Goal: Transaction & Acquisition: Purchase product/service

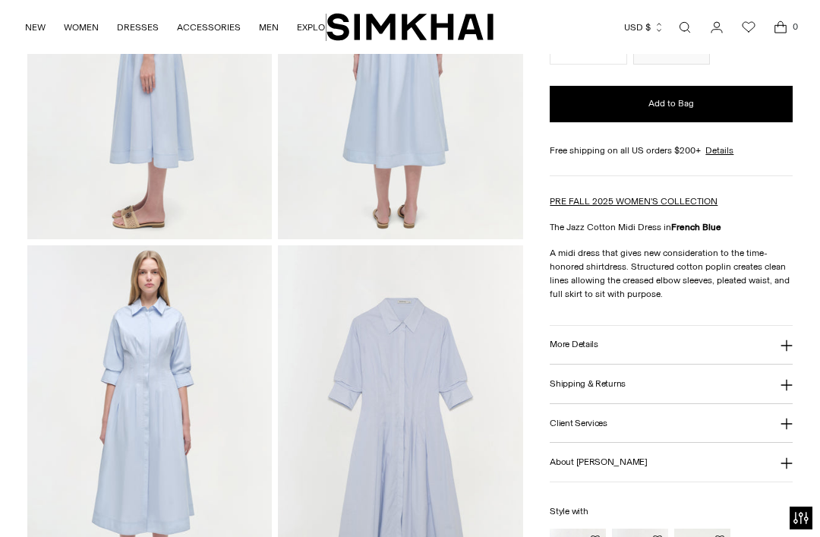
scroll to position [556, 0]
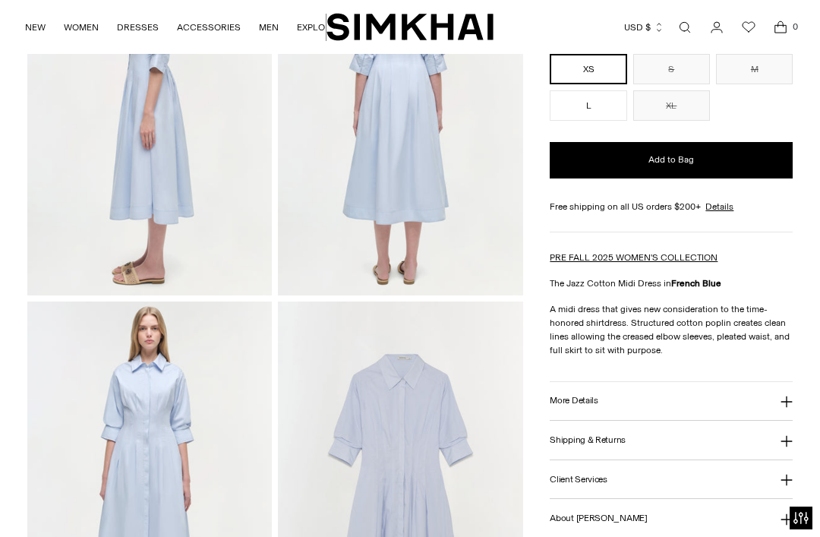
click at [789, 404] on icon at bounding box center [787, 402] width 12 height 12
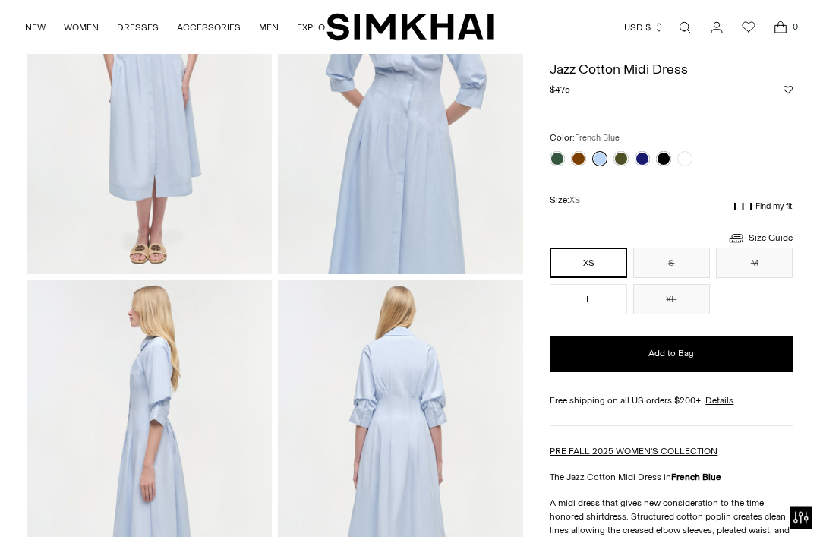
scroll to position [204, 0]
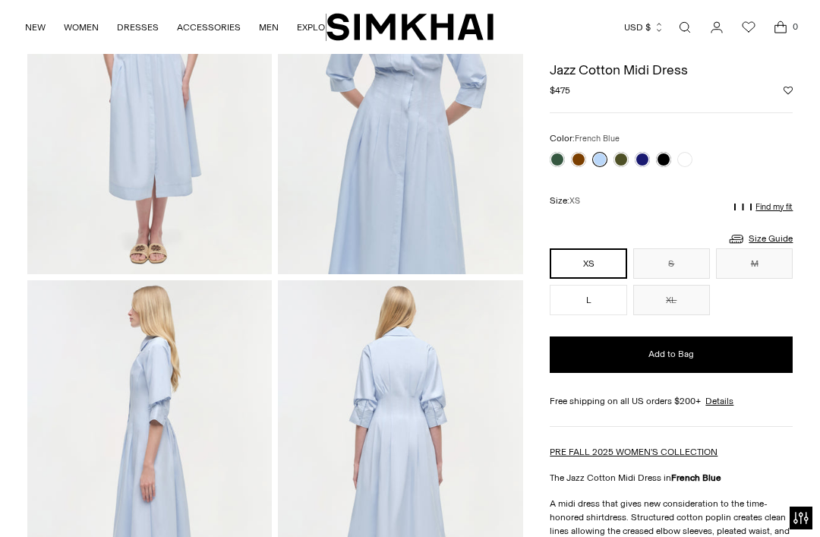
click at [773, 231] on link "Size Guide" at bounding box center [760, 238] width 65 height 19
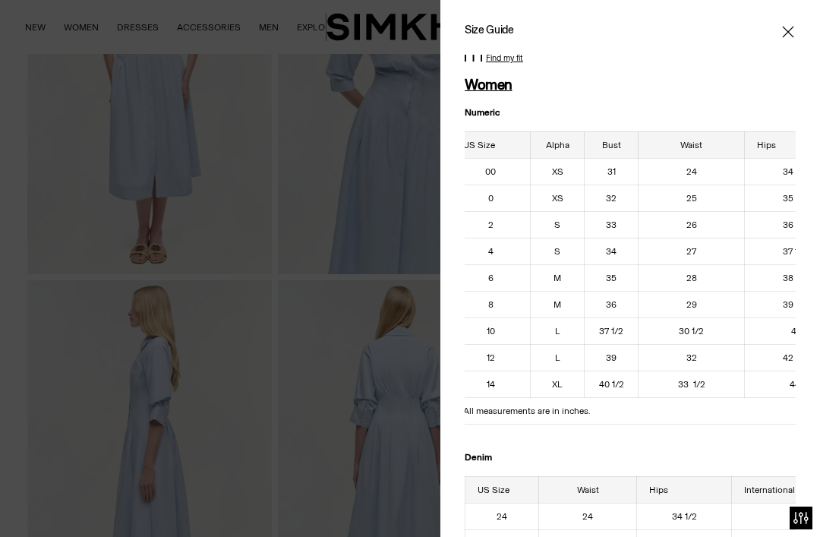
scroll to position [0, 0]
click at [794, 27] on icon "Close" at bounding box center [787, 31] width 11 height 11
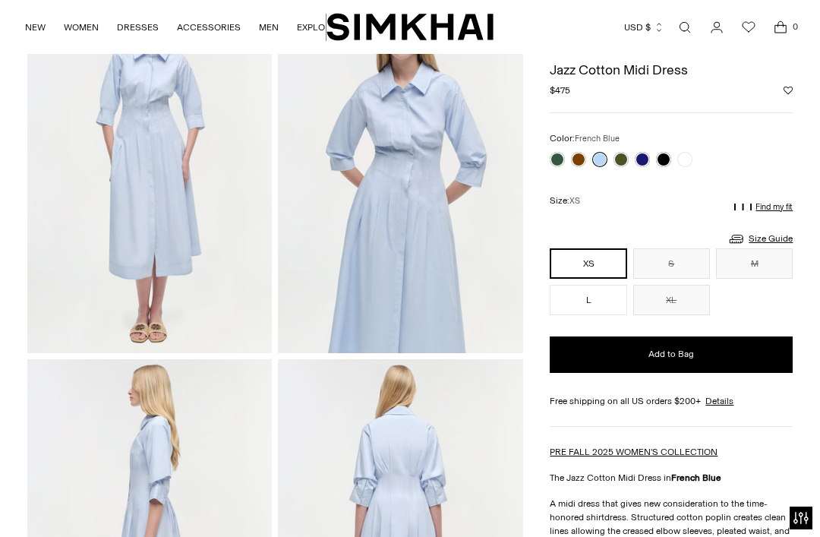
scroll to position [123, 0]
click at [583, 153] on link at bounding box center [578, 159] width 15 height 15
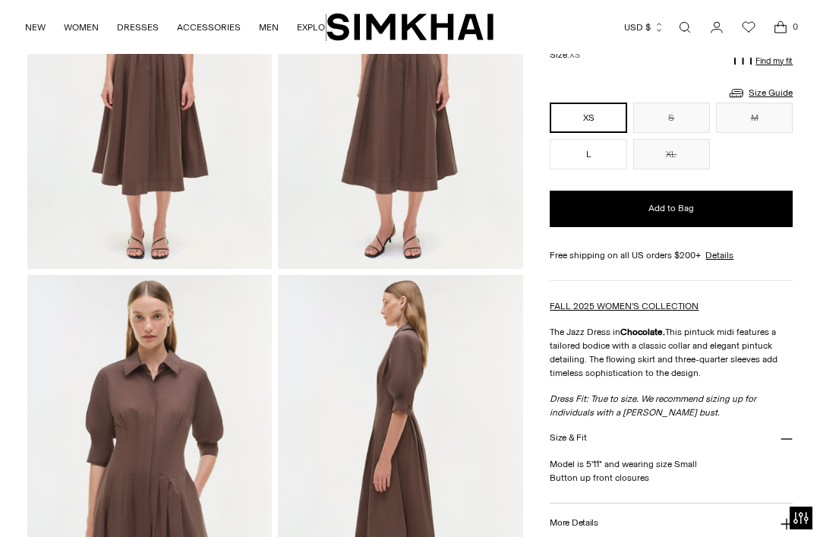
scroll to position [210, 0]
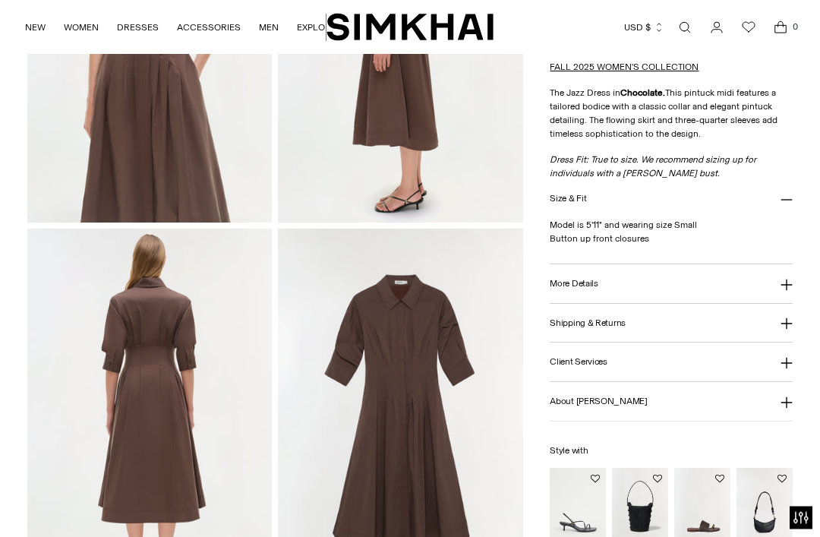
scroll to position [629, 0]
click at [697, 295] on button "More Details" at bounding box center [671, 284] width 243 height 39
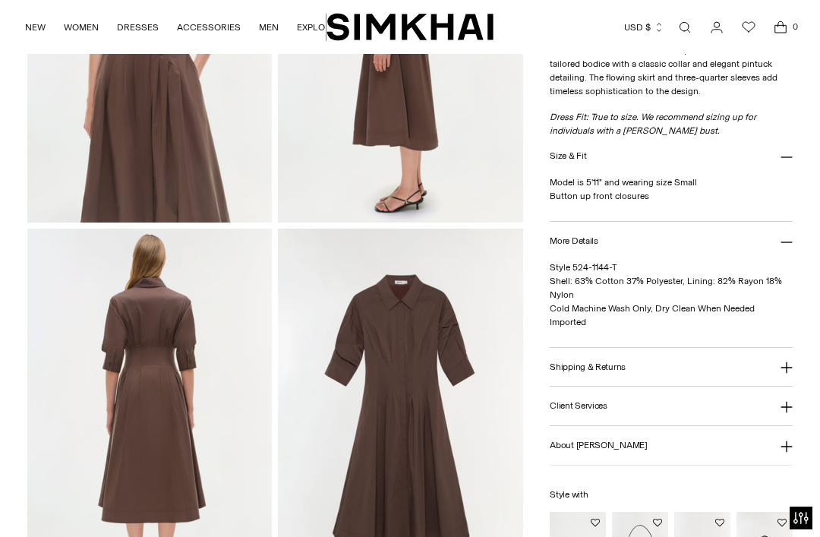
click at [659, 410] on button "Client Services" at bounding box center [671, 406] width 243 height 39
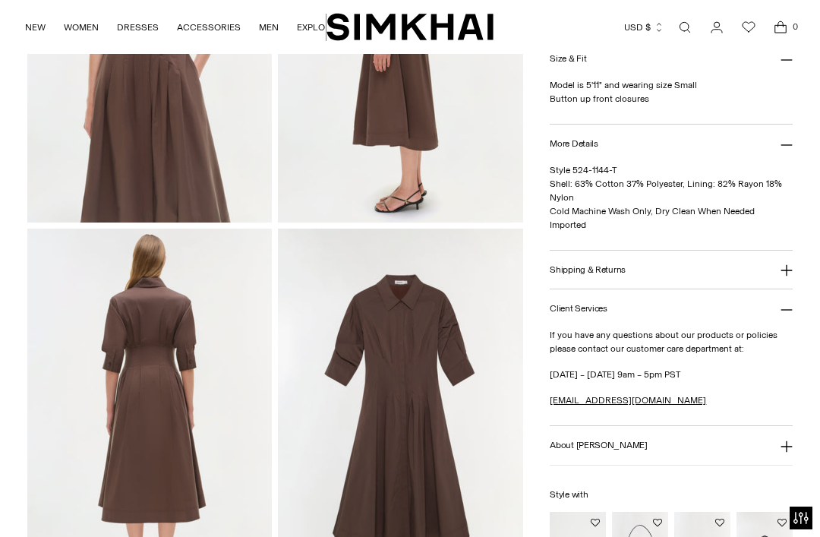
click at [703, 267] on button "Shipping & Returns" at bounding box center [671, 270] width 243 height 39
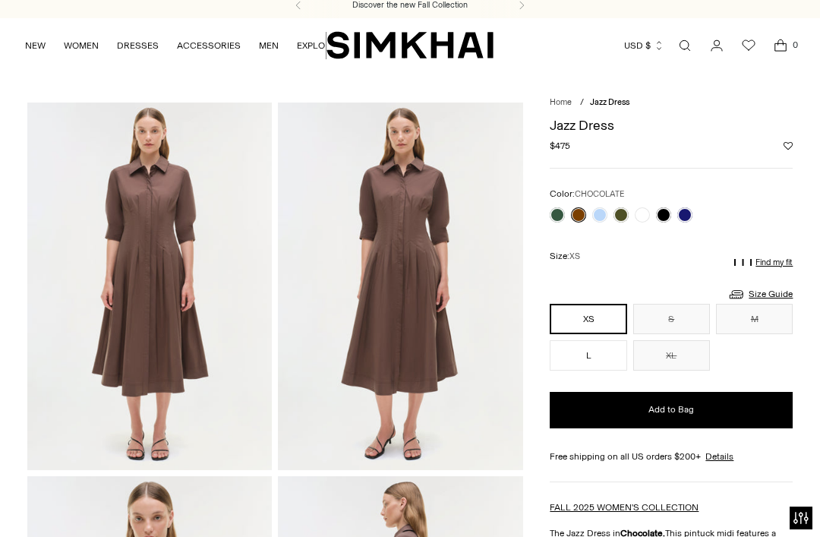
scroll to position [0, 0]
